Goal: Task Accomplishment & Management: Complete application form

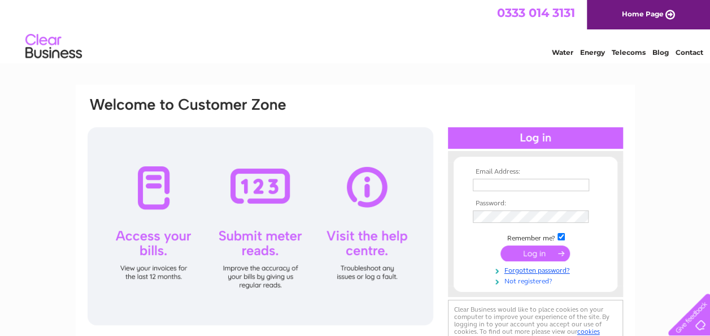
click at [529, 282] on link "Not registered?" at bounding box center [537, 280] width 128 height 11
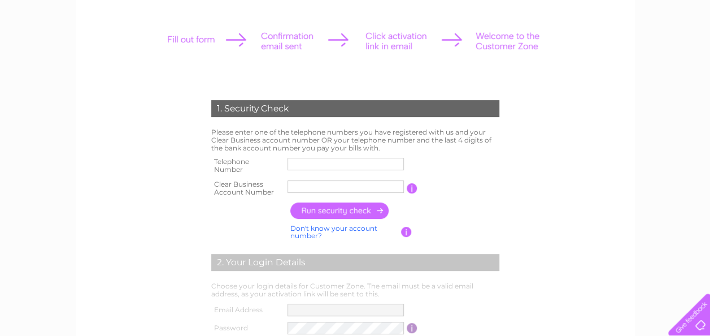
scroll to position [145, 0]
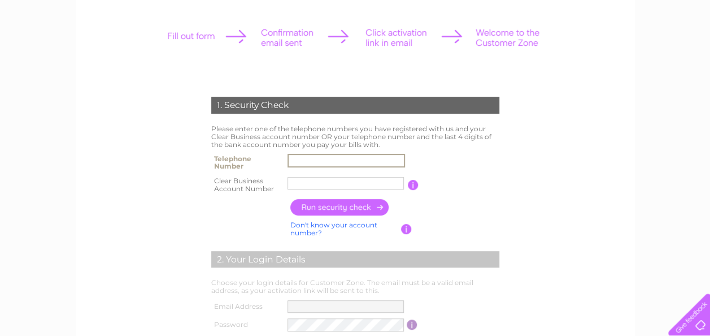
click at [320, 163] on input "text" at bounding box center [347, 161] width 118 height 14
click at [342, 185] on input "text" at bounding box center [347, 183] width 118 height 14
paste input "0580"
type input "0580"
click at [376, 163] on input "text" at bounding box center [347, 161] width 118 height 14
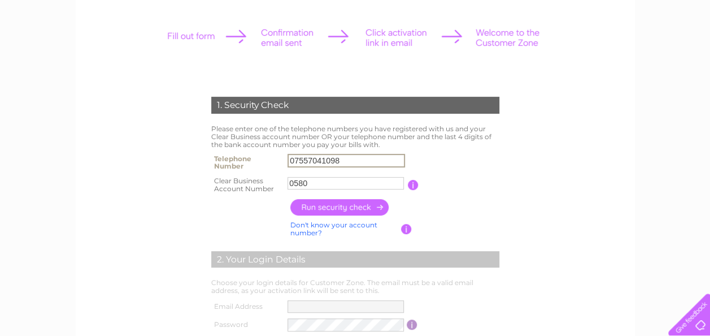
type input "07557041098"
click at [358, 209] on input "button" at bounding box center [339, 207] width 99 height 16
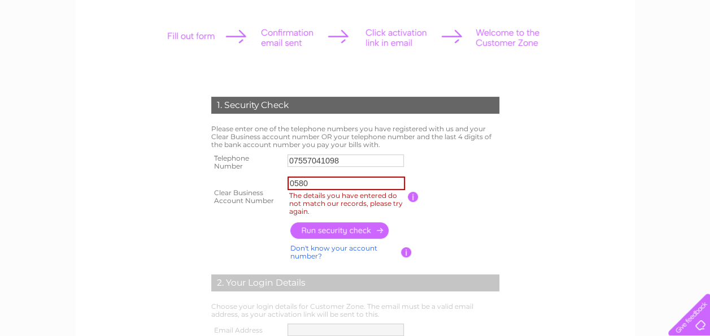
click at [404, 194] on label "The details you have entered do not match our records, please try again." at bounding box center [348, 203] width 121 height 27
click at [404, 190] on input "0580" at bounding box center [347, 183] width 118 height 14
click at [406, 195] on label "The details you have entered do not match our records, please try again." at bounding box center [348, 203] width 121 height 27
click at [405, 190] on input "0580" at bounding box center [347, 183] width 118 height 14
click at [352, 229] on input "button" at bounding box center [339, 230] width 99 height 16
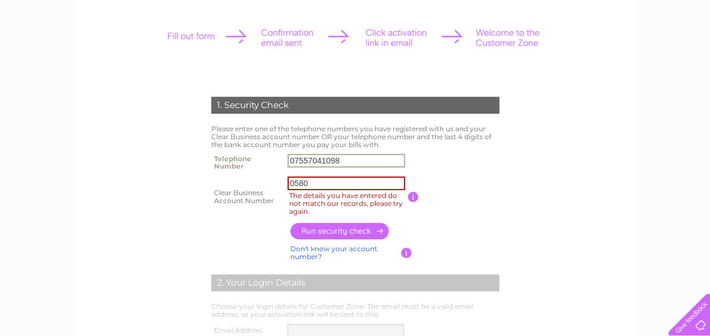
drag, startPoint x: 352, startPoint y: 162, endPoint x: 96, endPoint y: 147, distance: 255.9
click at [96, 147] on form "1. Security Check Please enter one of the telephone numbers you have registered…" at bounding box center [355, 298] width 538 height 448
click at [375, 231] on input "button" at bounding box center [339, 231] width 99 height 16
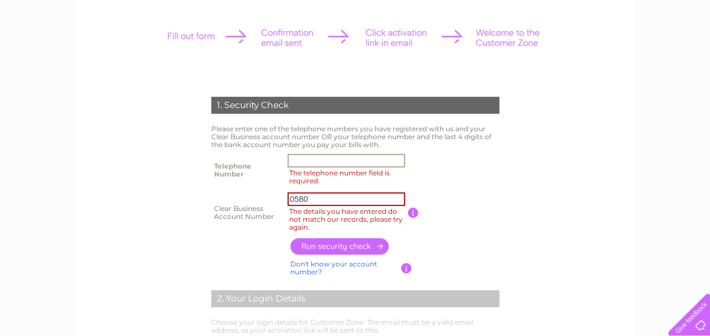
click at [361, 159] on input "The telephone number field is required." at bounding box center [347, 161] width 118 height 14
